Goal: Information Seeking & Learning: Learn about a topic

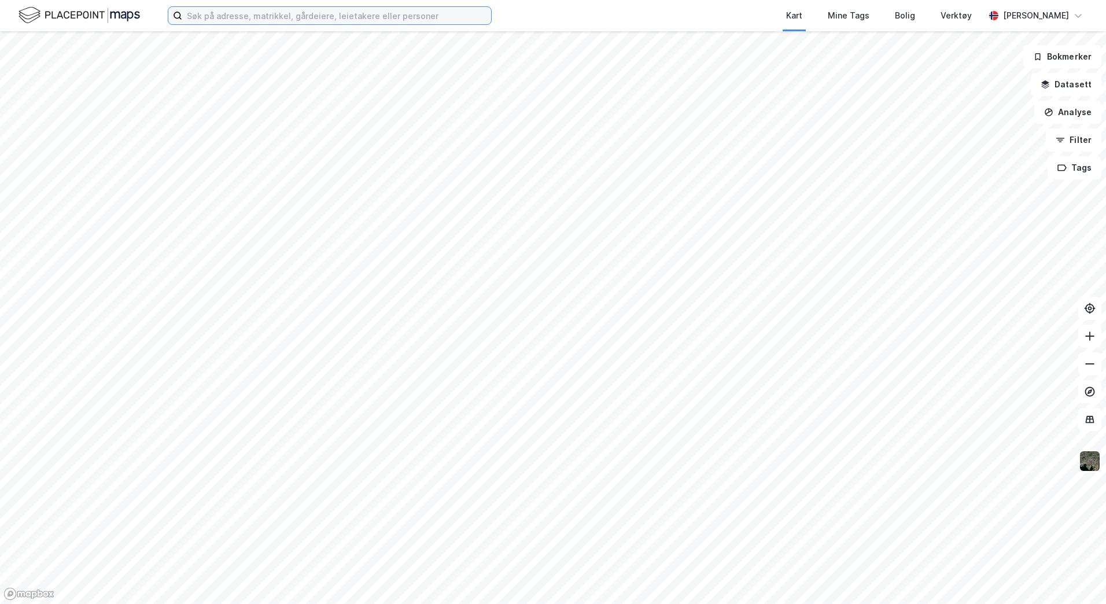
click at [223, 17] on input at bounding box center [336, 15] width 309 height 17
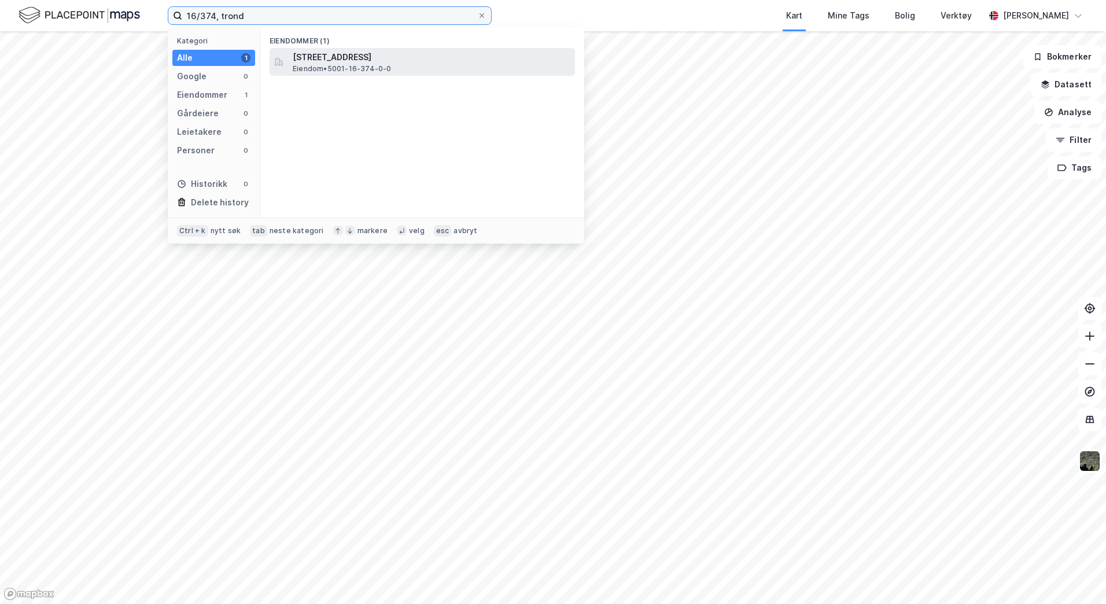
type input "16/374, trond"
click at [352, 60] on span "[STREET_ADDRESS]" at bounding box center [432, 57] width 278 height 14
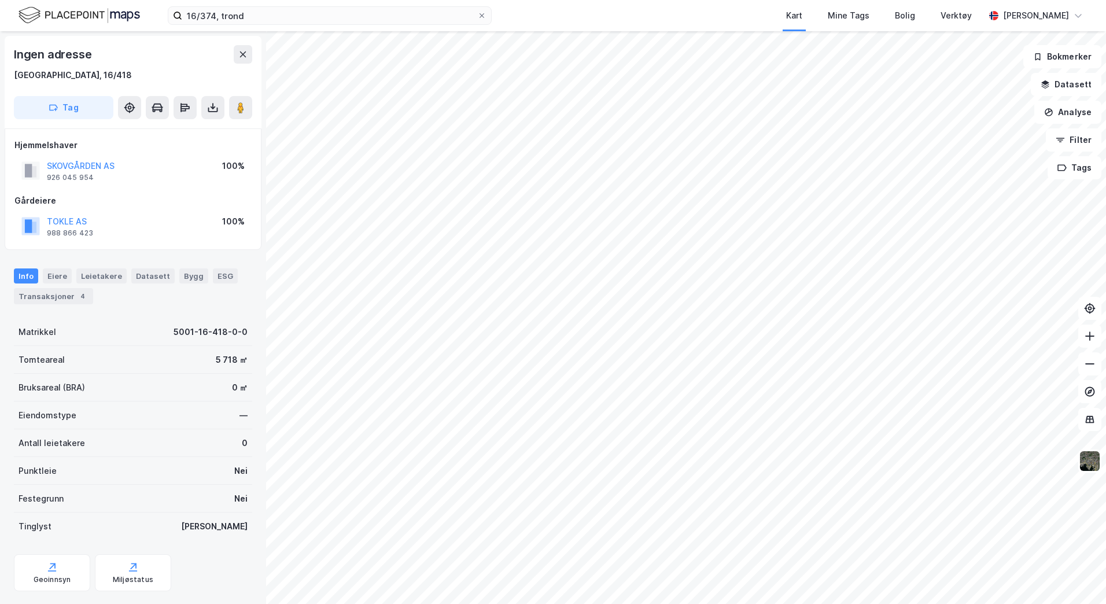
click at [198, 49] on div "Ingen adresse" at bounding box center [133, 54] width 238 height 19
